Goal: Task Accomplishment & Management: Manage account settings

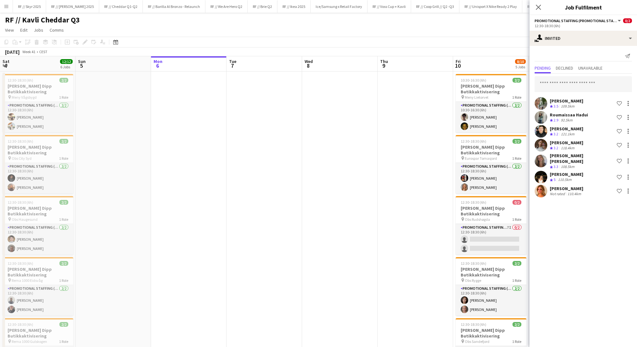
scroll to position [0, 238]
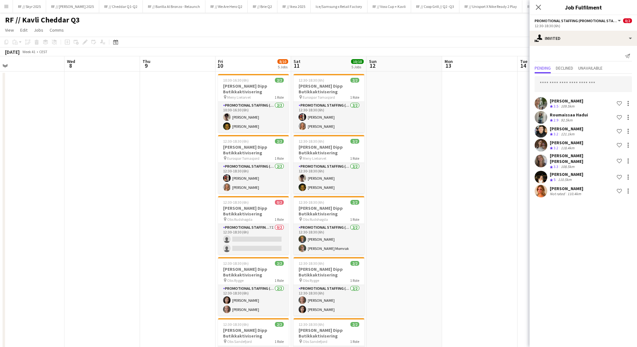
click at [421, 165] on app-date-cell at bounding box center [405, 292] width 76 height 443
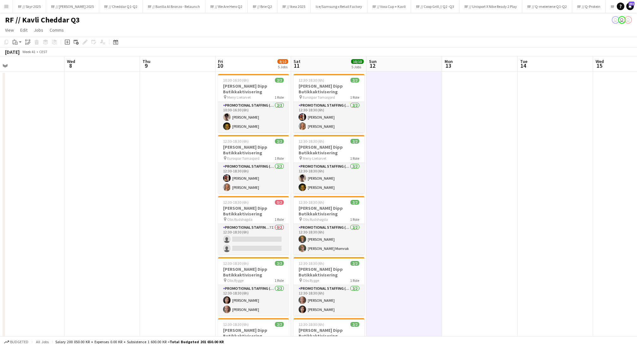
click at [421, 165] on app-date-cell at bounding box center [405, 292] width 76 height 443
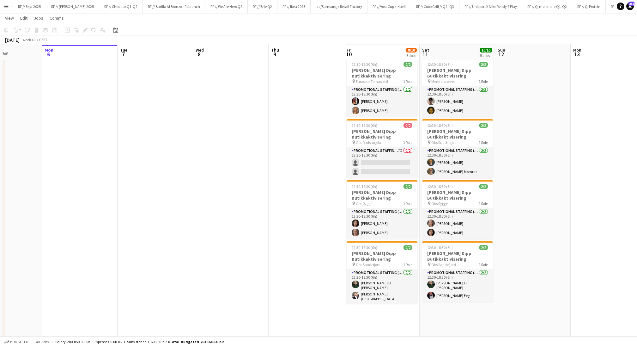
scroll to position [76, 0]
click at [296, 211] on app-date-cell at bounding box center [307, 215] width 76 height 443
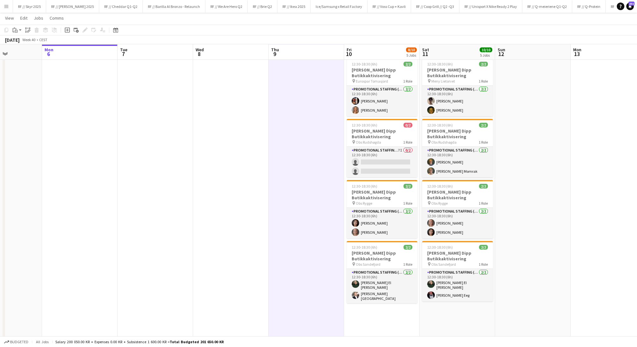
click at [296, 211] on app-date-cell at bounding box center [307, 215] width 76 height 443
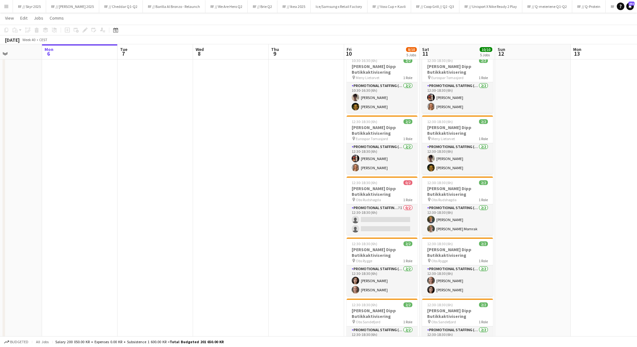
scroll to position [21, 0]
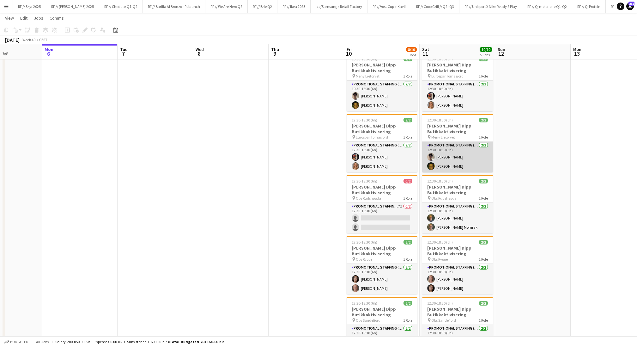
click at [432, 159] on app-user-avatar at bounding box center [431, 157] width 8 height 8
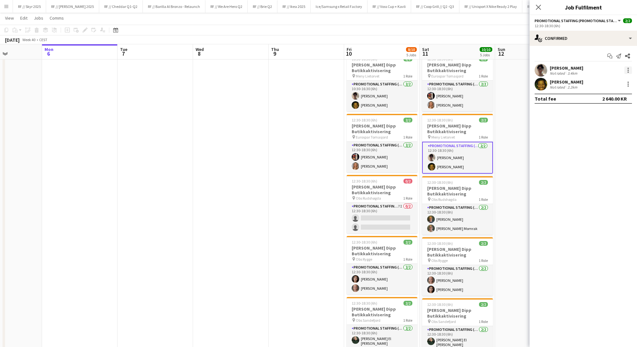
click at [628, 70] on div at bounding box center [628, 70] width 1 height 1
click at [608, 137] on button "Remove" at bounding box center [607, 142] width 49 height 15
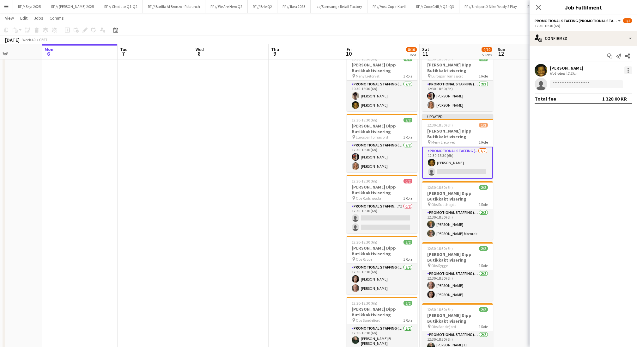
click at [628, 72] on div at bounding box center [628, 71] width 1 height 1
click at [603, 142] on span "Remove" at bounding box center [597, 142] width 19 height 5
click at [513, 143] on app-date-cell at bounding box center [533, 271] width 76 height 443
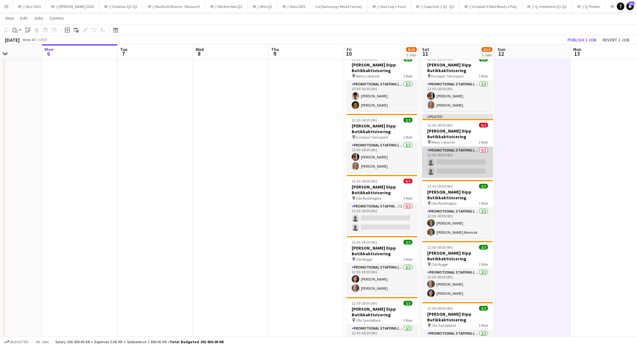
click at [453, 162] on app-card-role "Promotional Staffing (Promotional Staff) 0/2 12:30-18:30 (6h) single-neutral-ac…" at bounding box center [457, 162] width 71 height 31
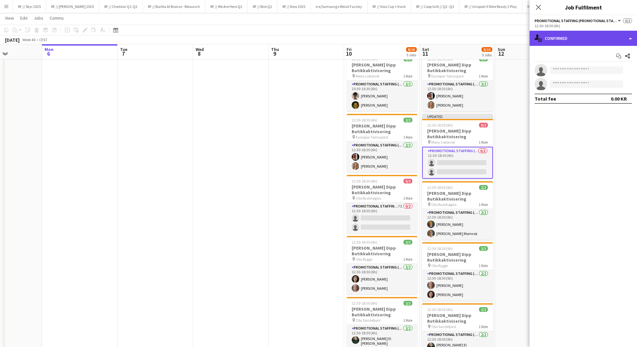
click at [561, 43] on div "single-neutral-actions-check-2 Confirmed" at bounding box center [583, 38] width 107 height 15
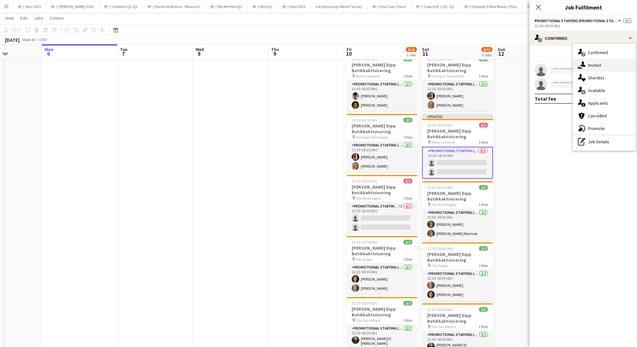
click at [585, 64] on icon "single-neutral-actions-share-1" at bounding box center [582, 65] width 8 height 8
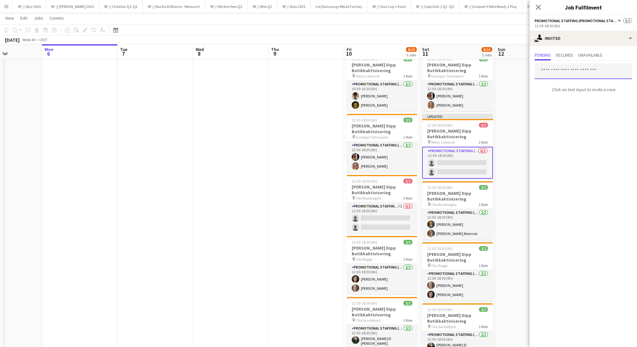
click at [574, 67] on input "text" at bounding box center [583, 71] width 97 height 16
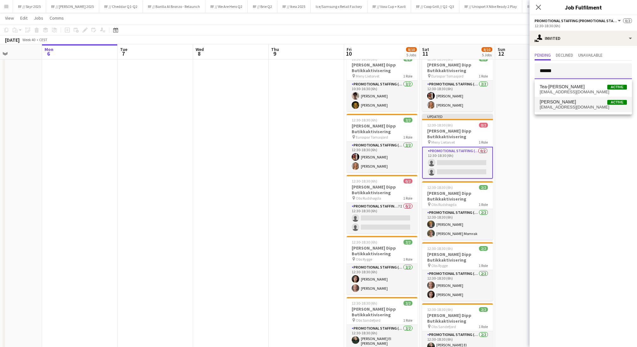
type input "******"
click at [583, 104] on span "[PERSON_NAME] Active" at bounding box center [583, 101] width 87 height 5
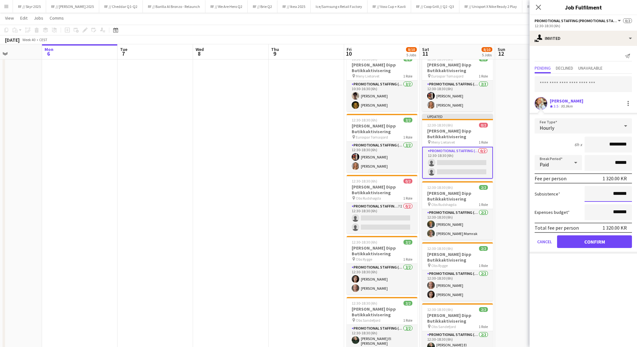
drag, startPoint x: 614, startPoint y: 193, endPoint x: 608, endPoint y: 193, distance: 5.7
click at [608, 193] on input "*******" at bounding box center [608, 194] width 47 height 16
type input "*********"
click at [604, 239] on button "Confirm" at bounding box center [594, 241] width 75 height 13
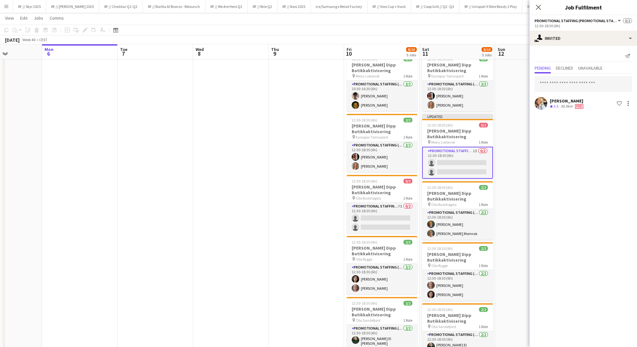
click at [515, 132] on app-date-cell at bounding box center [533, 271] width 76 height 443
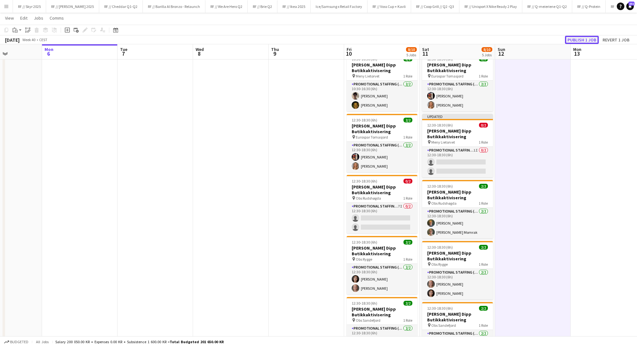
click at [577, 41] on button "Publish 1 job" at bounding box center [582, 40] width 34 height 8
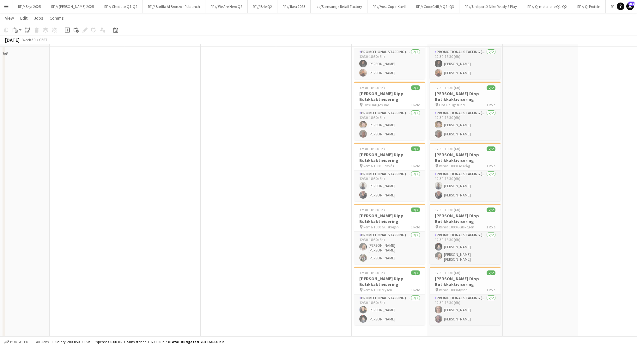
scroll to position [116, 0]
